Goal: Transaction & Acquisition: Book appointment/travel/reservation

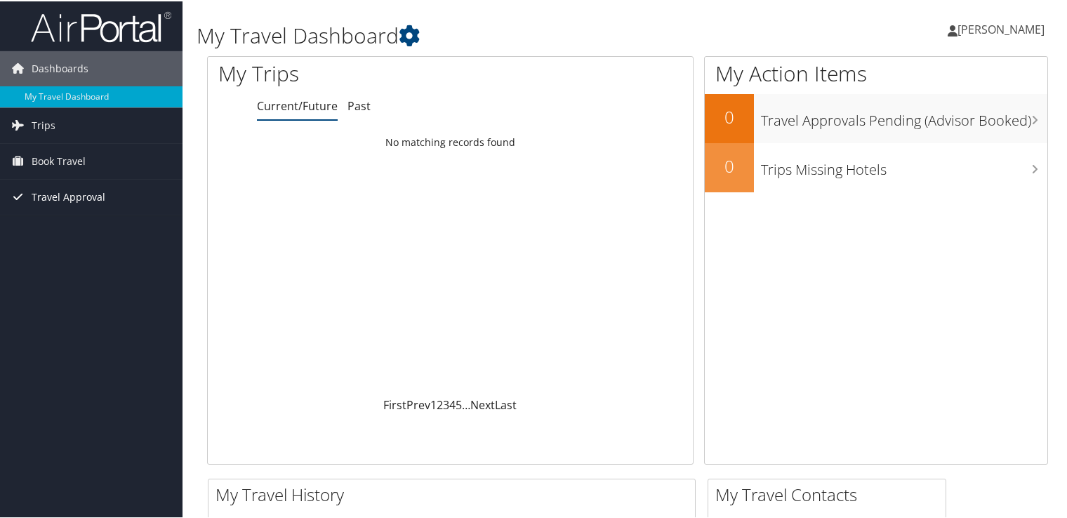
click at [62, 207] on span "Travel Approval" at bounding box center [69, 195] width 74 height 35
click at [84, 162] on span "Book Travel" at bounding box center [59, 159] width 54 height 35
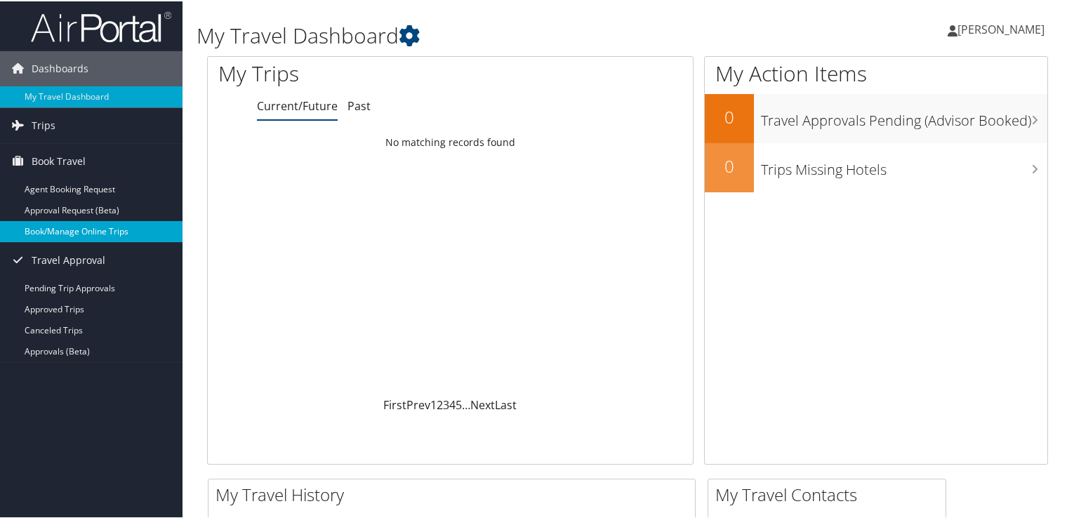
click at [93, 225] on link "Book/Manage Online Trips" at bounding box center [91, 230] width 182 height 21
